Goal: Task Accomplishment & Management: Manage account settings

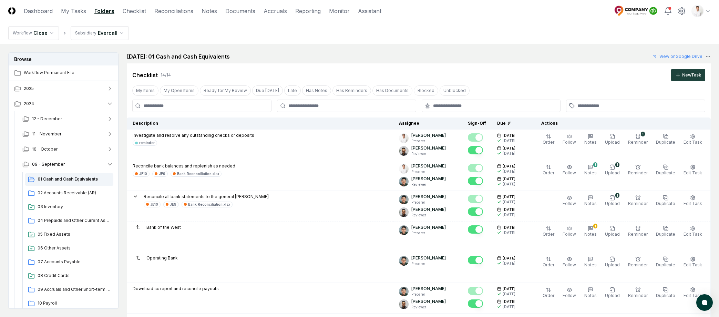
scroll to position [3, 0]
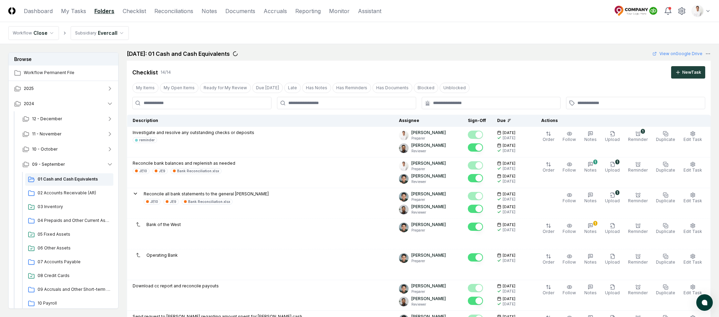
click at [530, 31] on nav "Workflow Close Subsidiary Evercall" at bounding box center [359, 33] width 719 height 22
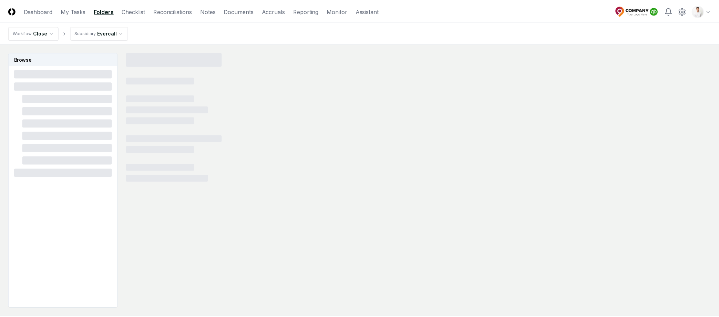
scroll to position [3, 0]
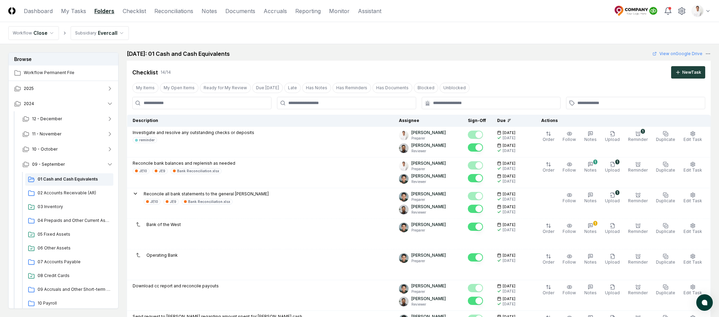
click at [166, 15] on header "CloseCore Dashboard My Tasks Folders Checklist Reconciliations Notes Documents …" at bounding box center [359, 11] width 719 height 22
click at [167, 14] on link "Reconciliations" at bounding box center [173, 11] width 39 height 8
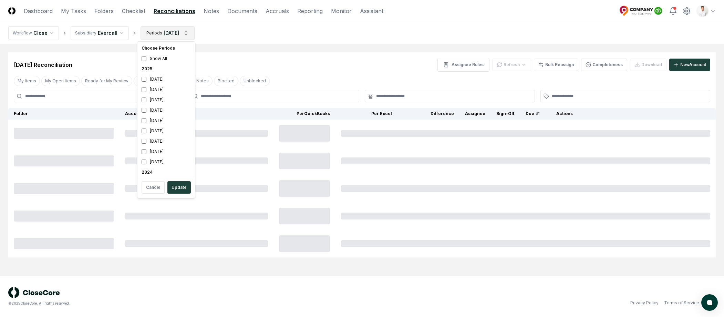
click at [167, 31] on html "CloseCore Dashboard My Tasks Folders Checklist Reconciliations Notes Documents …" at bounding box center [362, 158] width 724 height 317
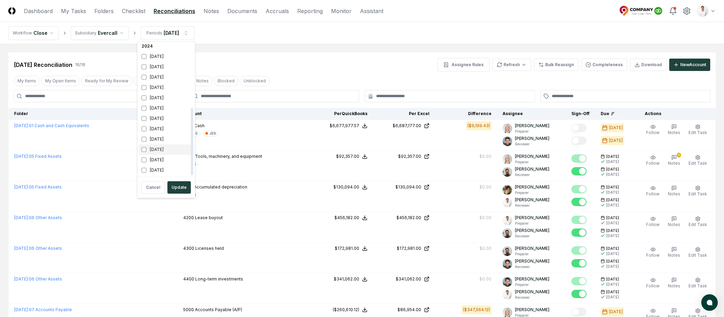
scroll to position [123, 0]
click at [163, 83] on div "October 2024" at bounding box center [166, 80] width 55 height 10
click at [163, 88] on div "September 2024" at bounding box center [166, 90] width 55 height 10
click at [180, 184] on button "Update" at bounding box center [178, 187] width 23 height 12
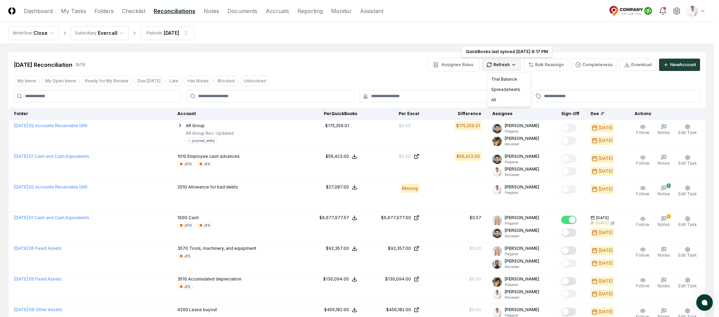
click at [501, 101] on div "All" at bounding box center [508, 100] width 41 height 10
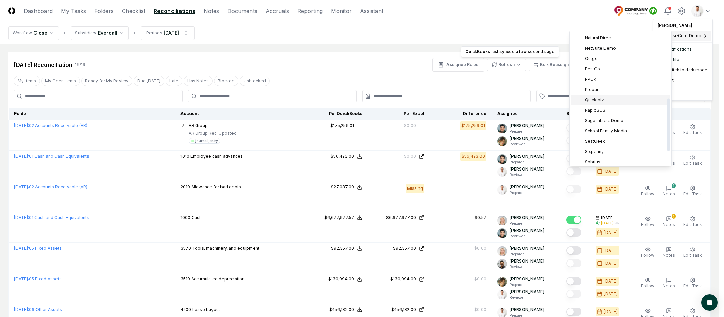
scroll to position [162, 0]
click at [609, 122] on span "Sage Intacct Demo" at bounding box center [604, 123] width 39 height 6
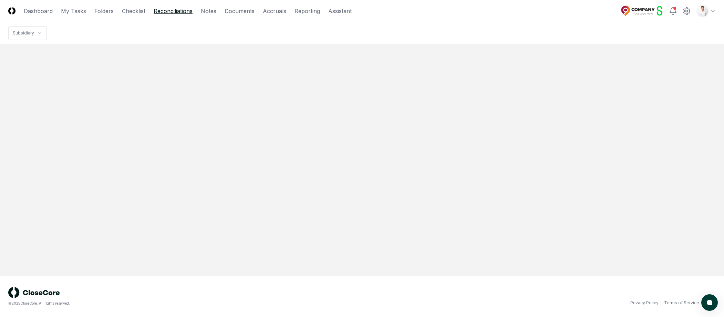
click at [163, 11] on link "Reconciliations" at bounding box center [173, 11] width 39 height 8
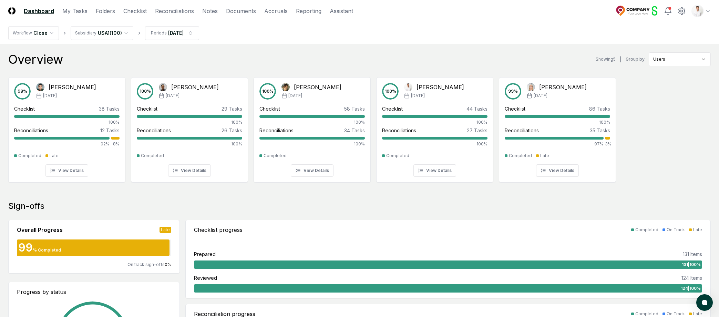
click at [226, 35] on nav "Workflow Close Subsidiary USA1 ( 100 ) Periods Feb 2025" at bounding box center [359, 33] width 719 height 22
click at [168, 13] on link "Reconciliations" at bounding box center [174, 11] width 39 height 8
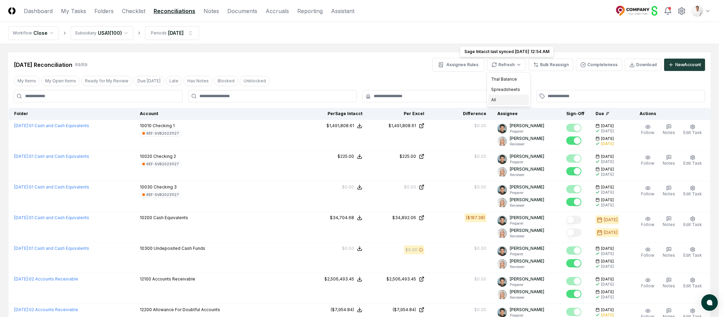
click at [508, 99] on div "All" at bounding box center [508, 100] width 41 height 10
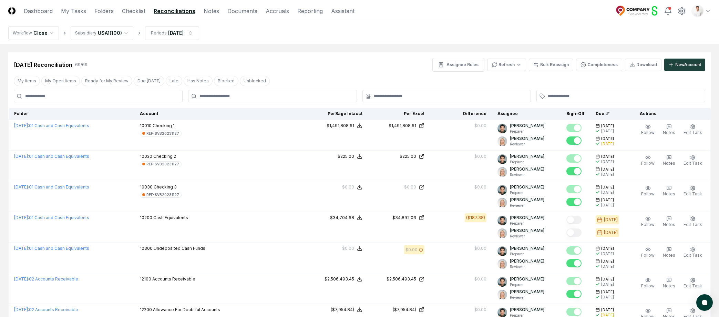
click at [508, 38] on nav "Workflow Close Subsidiary USA1 ( 100 ) Periods Feb 2025" at bounding box center [359, 33] width 719 height 22
click at [597, 69] on button "Completeness" at bounding box center [599, 65] width 46 height 12
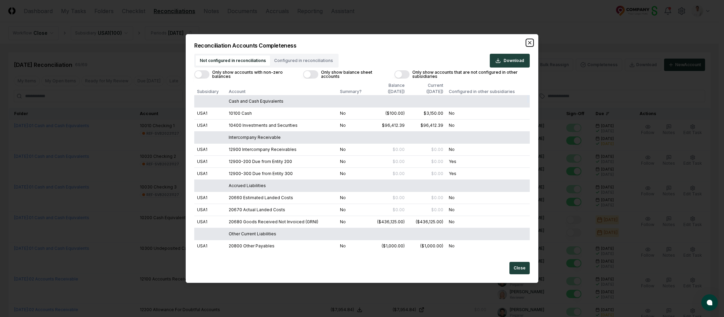
click at [531, 44] on icon "button" at bounding box center [529, 42] width 3 height 3
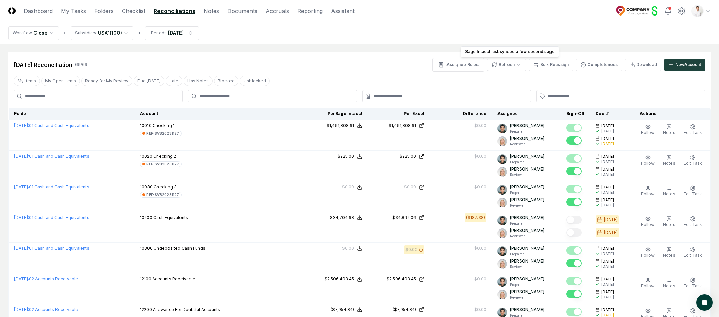
click at [348, 60] on div "Feb 2025 Reconciliation 69 / 69 Assignee Rules Refresh Sage Intacct last synced…" at bounding box center [359, 65] width 691 height 14
click at [401, 21] on header "CloseCore Dashboard My Tasks Folders Checklist Reconciliations Notes Documents …" at bounding box center [359, 11] width 719 height 22
